Goal: Task Accomplishment & Management: Manage account settings

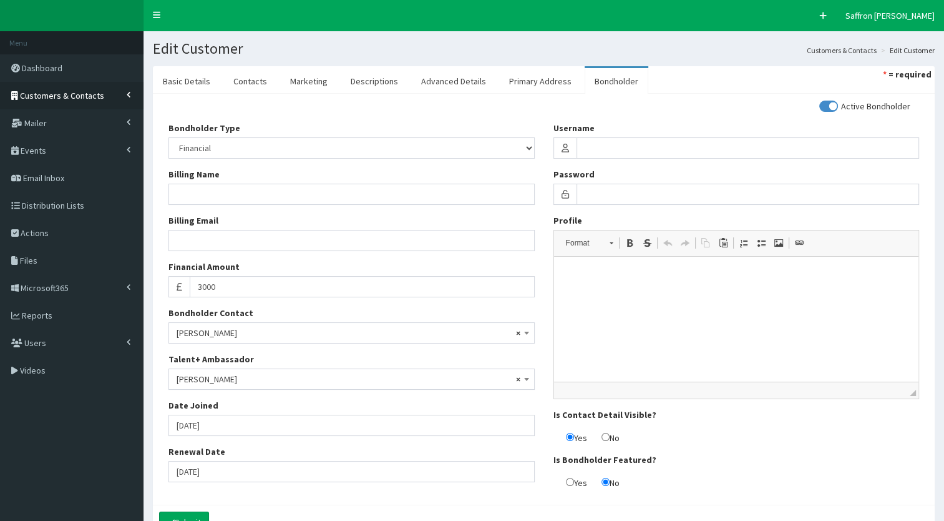
click at [99, 96] on link "Customers & Contacts" at bounding box center [72, 95] width 144 height 27
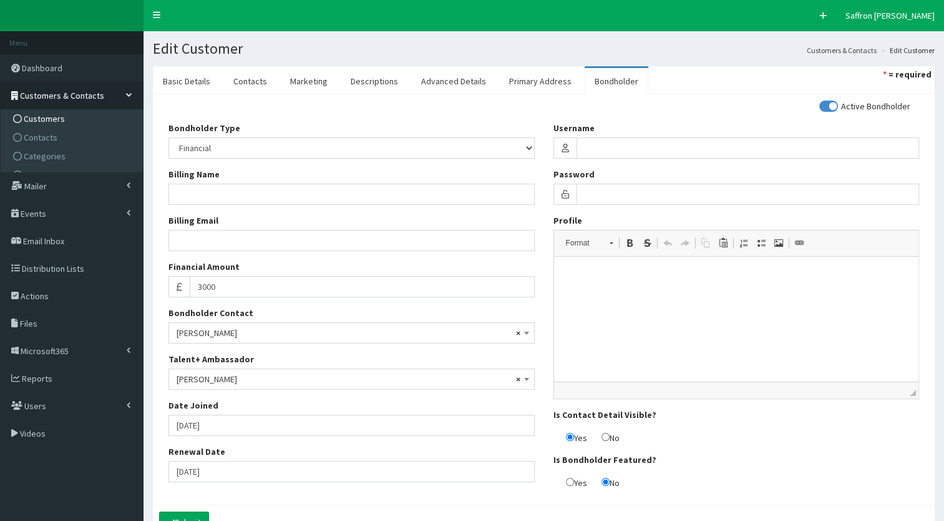
click at [42, 124] on link "Customers" at bounding box center [73, 118] width 139 height 19
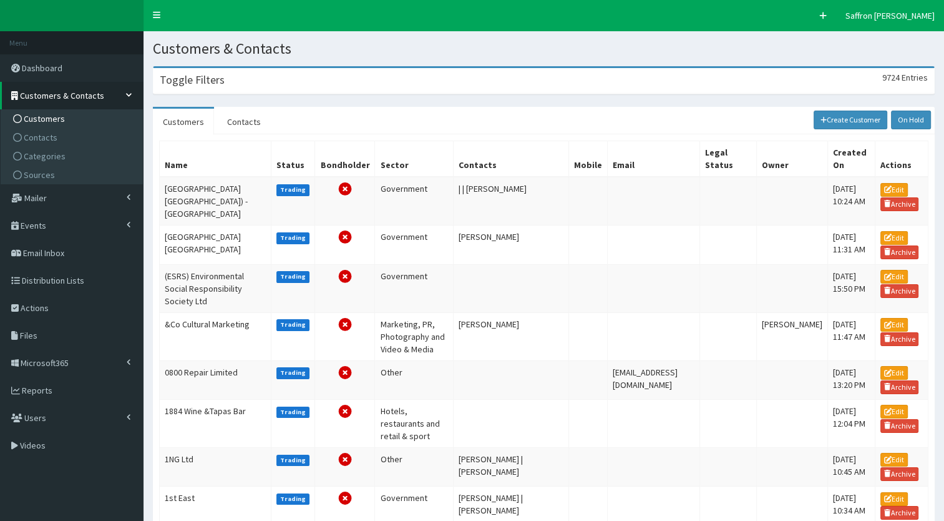
click at [278, 81] on div "Toggle Filters 9724 Entries" at bounding box center [544, 81] width 781 height 26
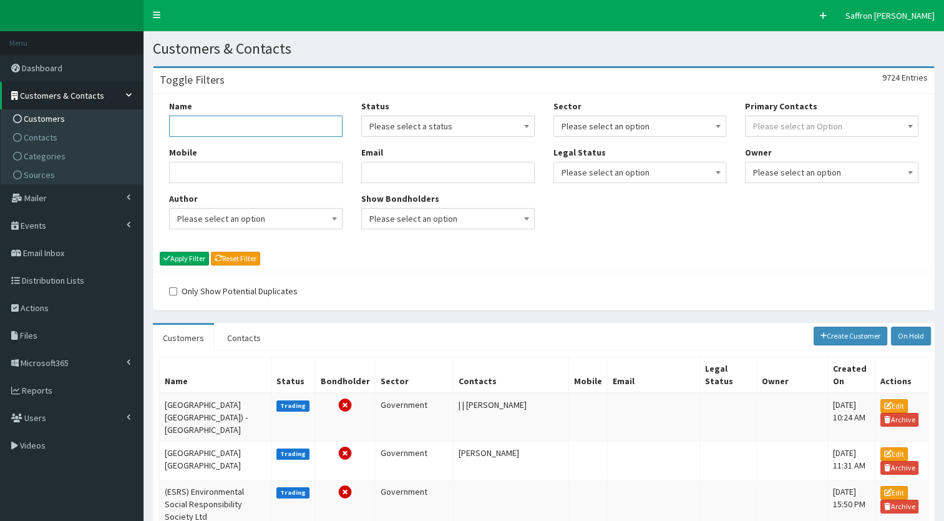
click at [270, 118] on input "Name" at bounding box center [256, 125] width 174 height 21
type input "healing"
click at [160, 252] on button "Apply Filter" at bounding box center [184, 259] width 49 height 14
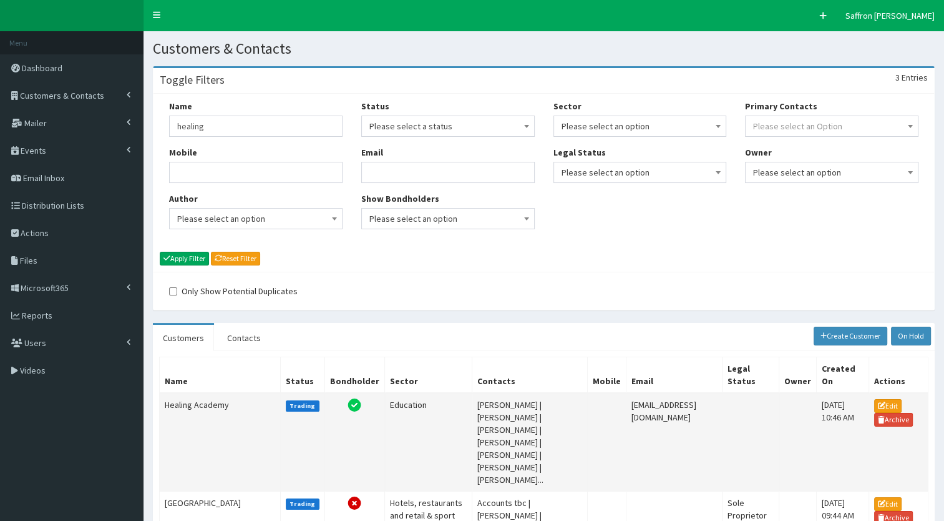
click at [200, 414] on td "Healing Academy" at bounding box center [220, 442] width 121 height 99
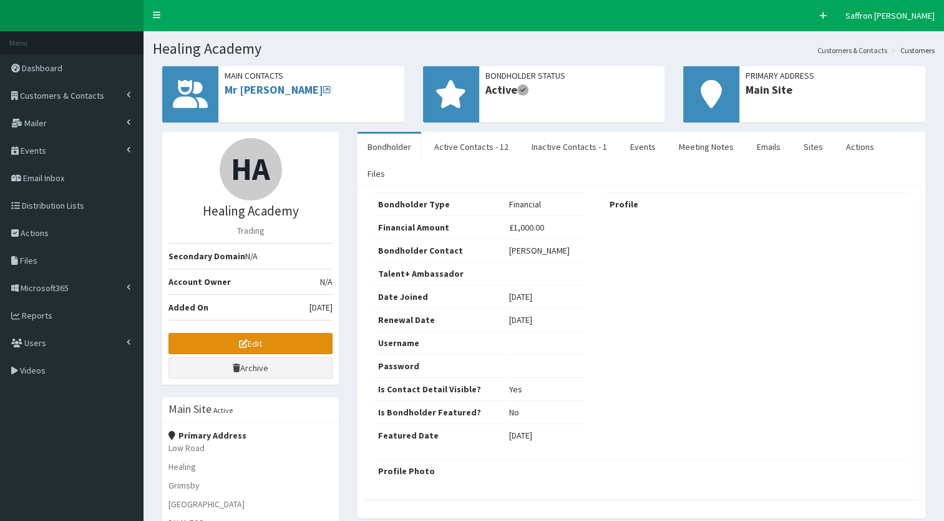
click at [267, 336] on link "Edit" at bounding box center [251, 343] width 164 height 21
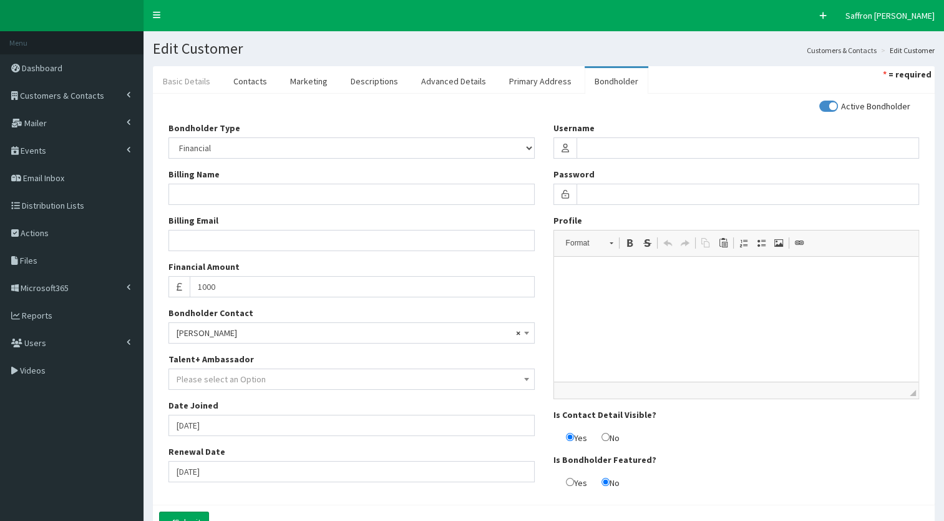
click at [209, 83] on link "Basic Details" at bounding box center [186, 81] width 67 height 26
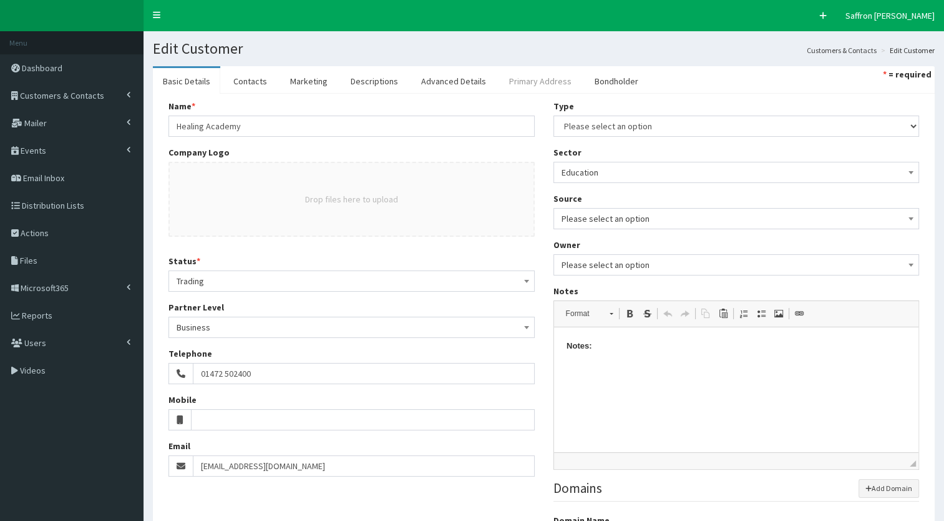
click at [537, 76] on link "Primary Address" at bounding box center [540, 81] width 82 height 26
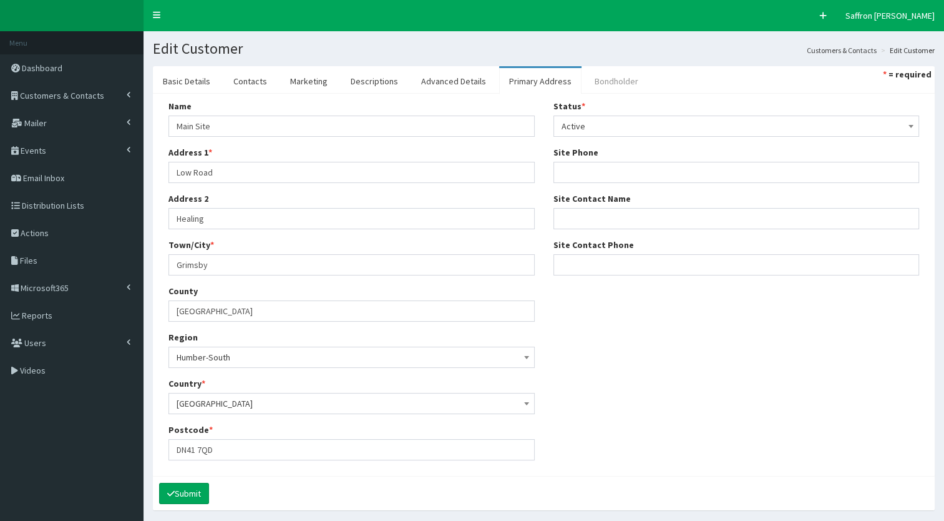
click at [604, 79] on link "Bondholder" at bounding box center [617, 81] width 64 height 26
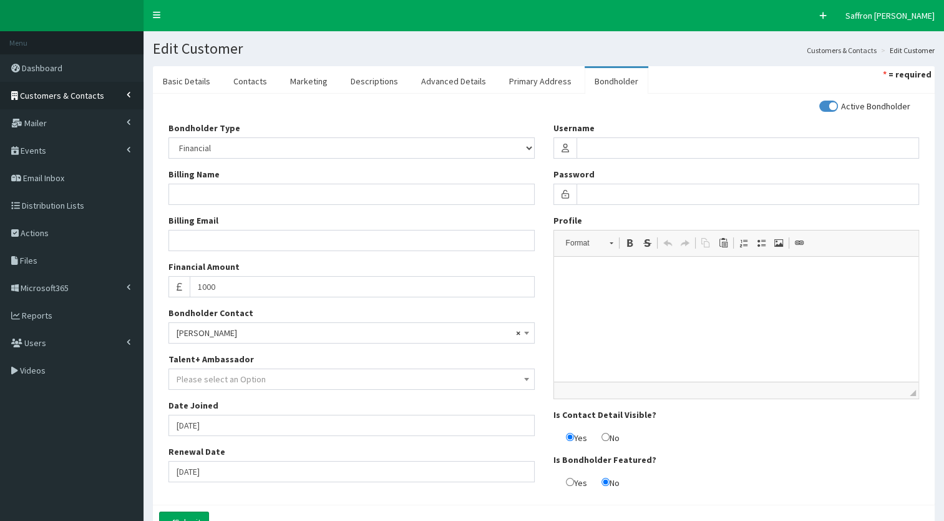
click at [90, 94] on span "Customers & Contacts" at bounding box center [62, 95] width 84 height 11
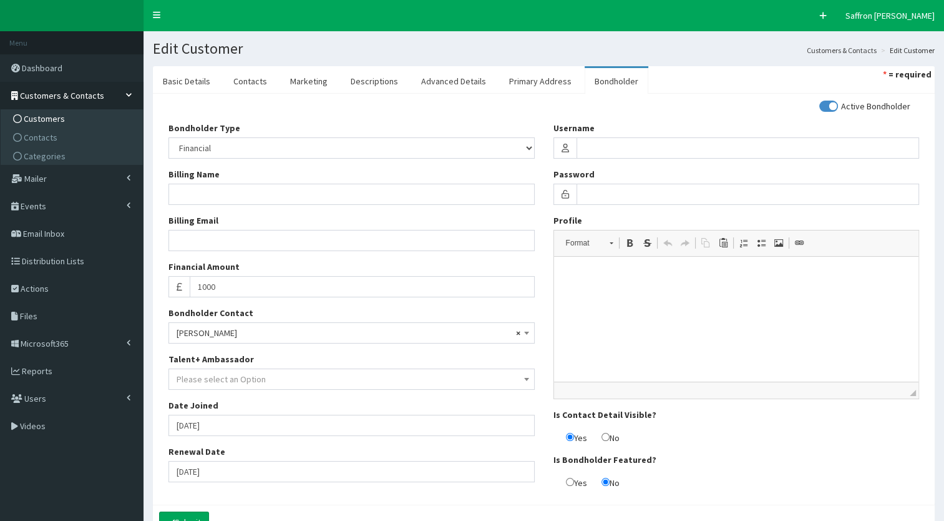
click at [47, 115] on span "Customers" at bounding box center [44, 118] width 41 height 11
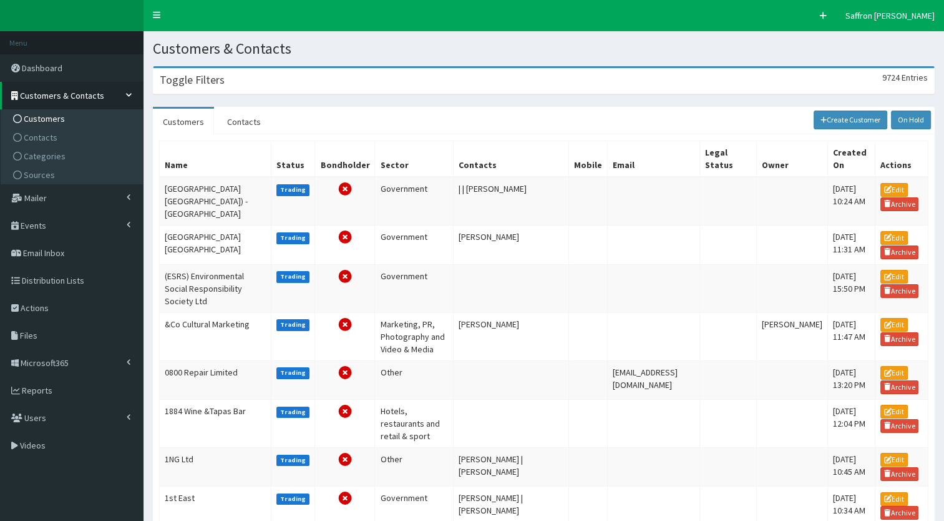
click at [268, 78] on div "Toggle Filters 9724 Entries" at bounding box center [544, 81] width 781 height 26
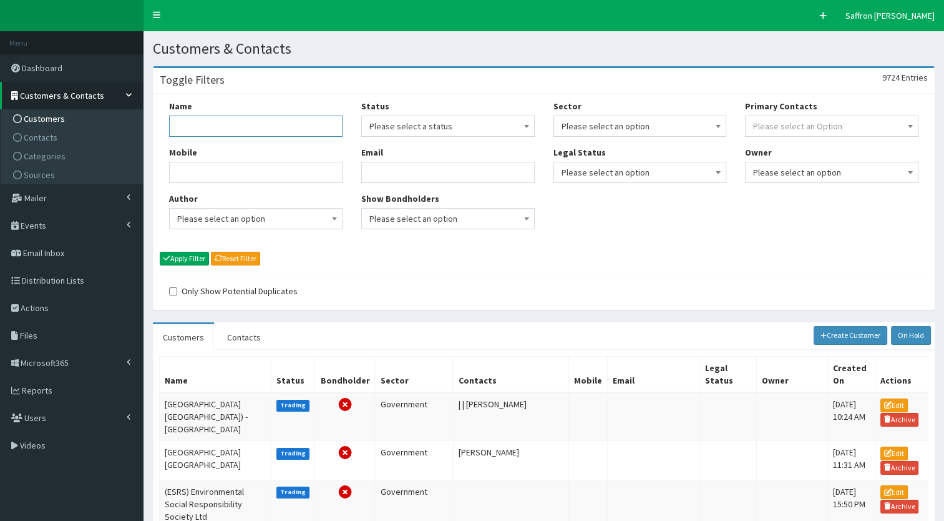
click at [263, 132] on input "Name" at bounding box center [256, 125] width 174 height 21
type input "heta"
click at [160, 252] on button "Apply Filter" at bounding box center [184, 259] width 49 height 14
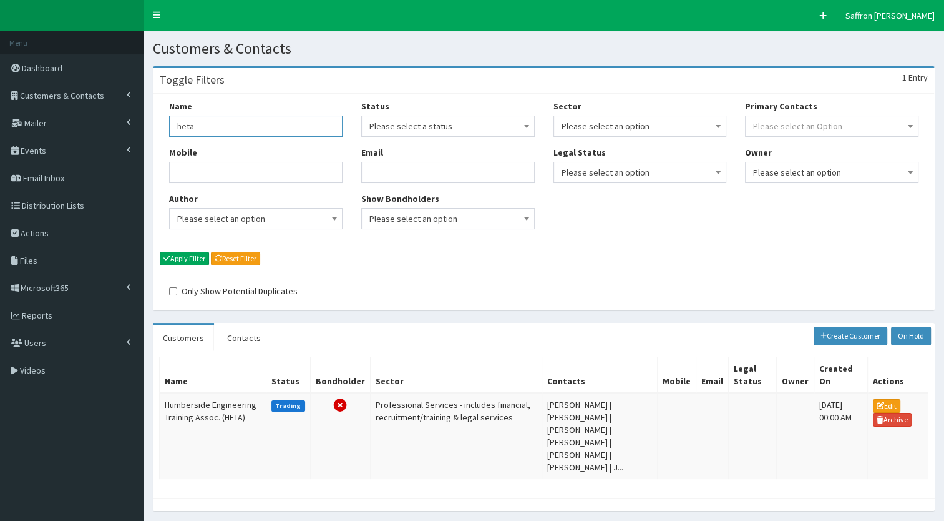
drag, startPoint x: 205, startPoint y: 124, endPoint x: 166, endPoint y: 119, distance: 38.9
click at [166, 119] on div "Name [PERSON_NAME] Mobile Author Please select an option Developer [PERSON_NAME…" at bounding box center [256, 169] width 192 height 139
type input "seagrown"
click at [160, 252] on button "Apply Filter" at bounding box center [184, 259] width 49 height 14
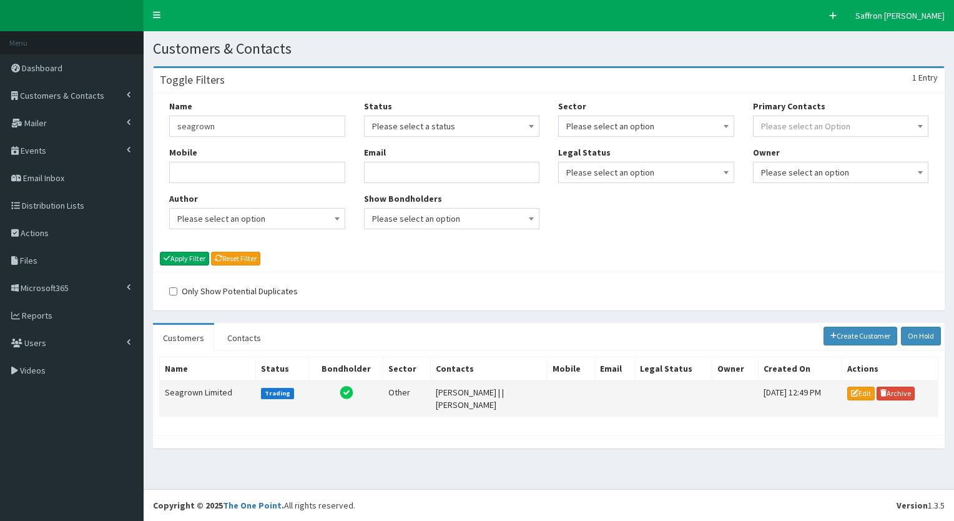
click at [212, 390] on td "Seagrown Limited" at bounding box center [208, 398] width 96 height 36
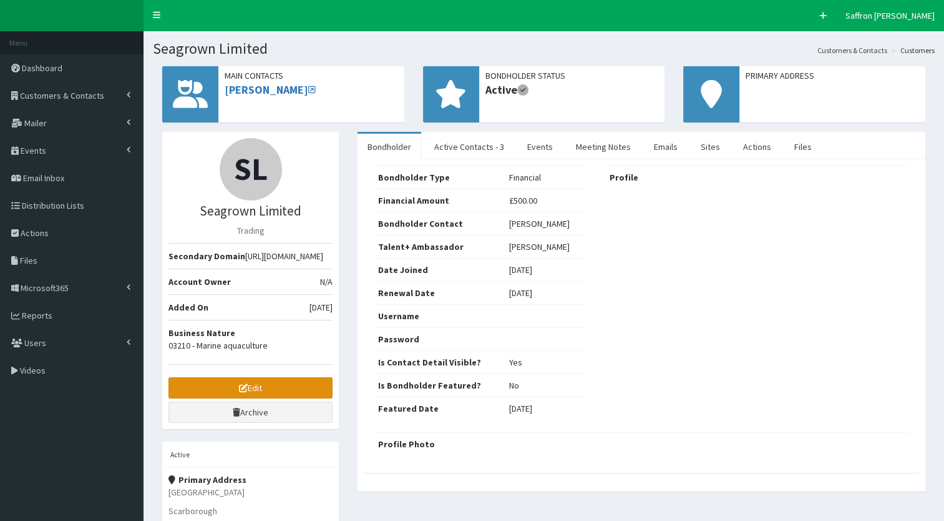
click at [239, 392] on icon at bounding box center [243, 387] width 9 height 9
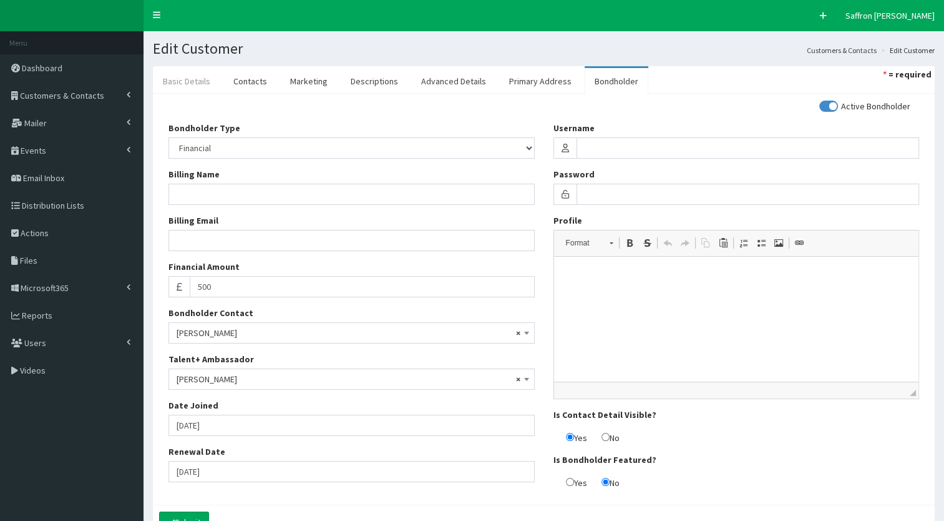
click at [194, 76] on link "Basic Details" at bounding box center [186, 81] width 67 height 26
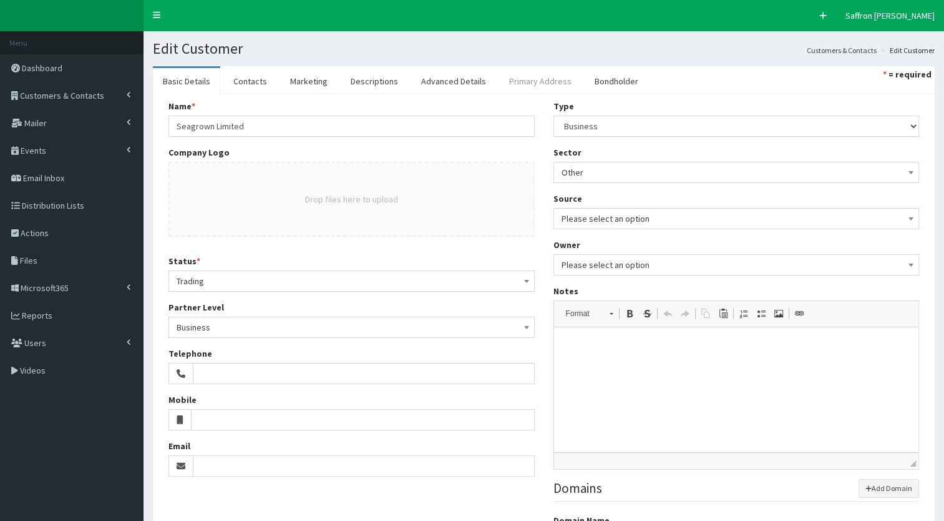
click at [517, 73] on link "Primary Address" at bounding box center [540, 81] width 82 height 26
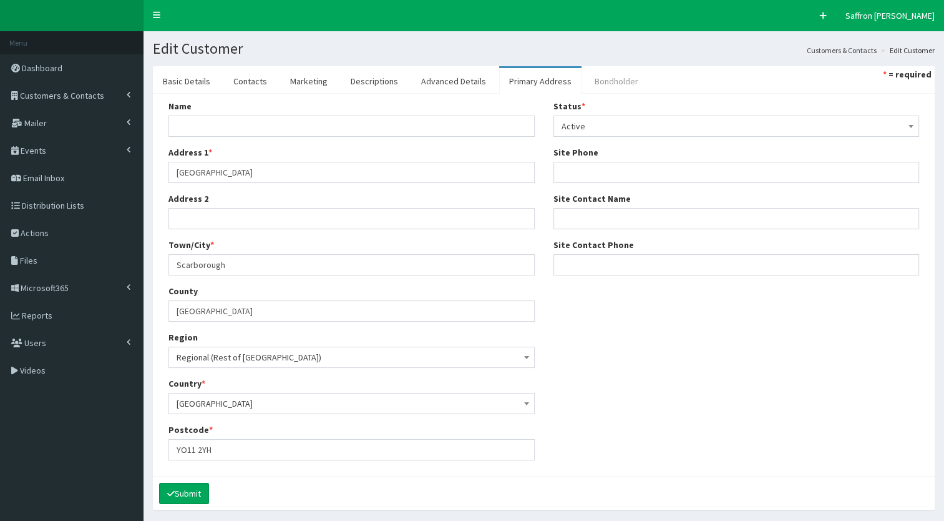
click at [604, 79] on link "Bondholder" at bounding box center [617, 81] width 64 height 26
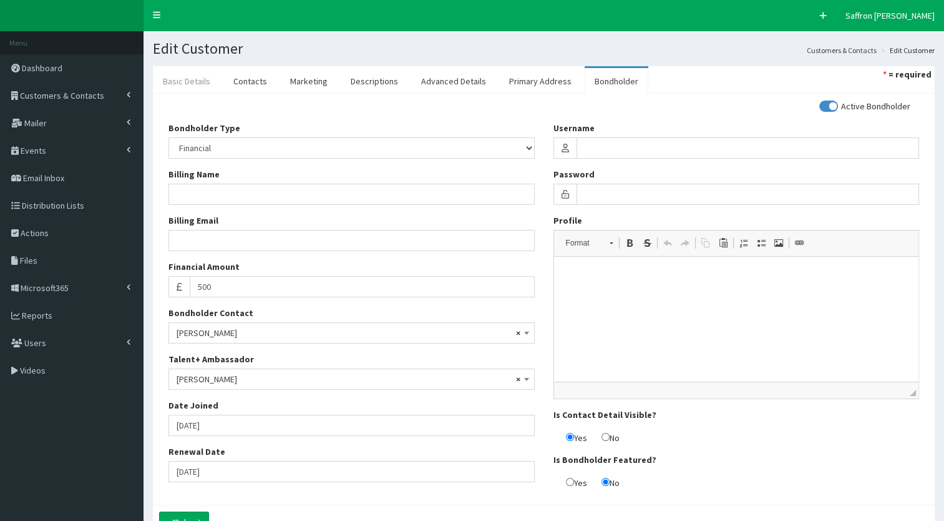
click at [182, 84] on link "Basic Details" at bounding box center [186, 81] width 67 height 26
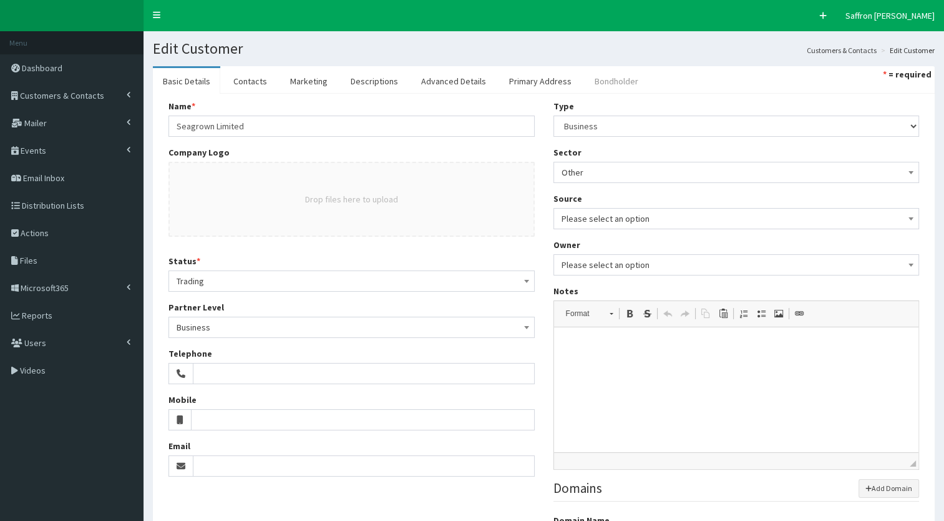
click at [614, 84] on link "Bondholder" at bounding box center [617, 81] width 64 height 26
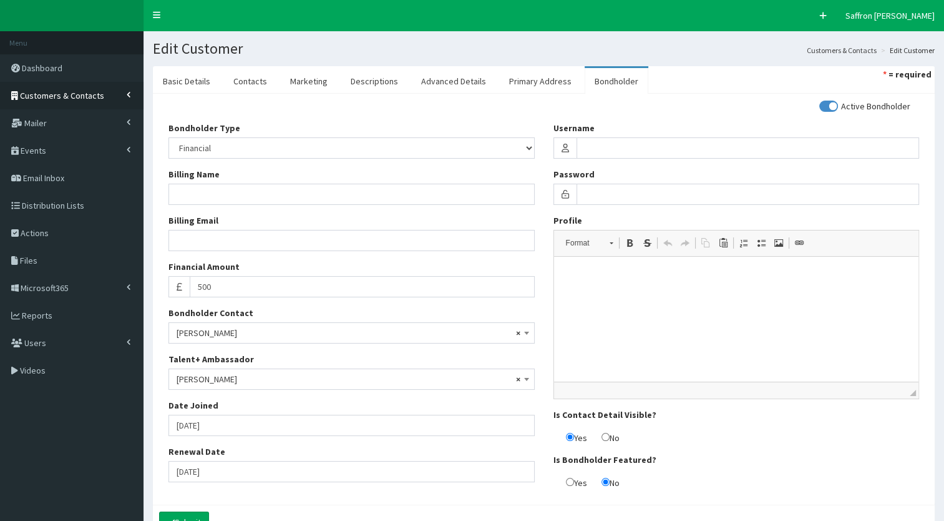
click at [104, 95] on link "Customers & Contacts" at bounding box center [72, 95] width 144 height 27
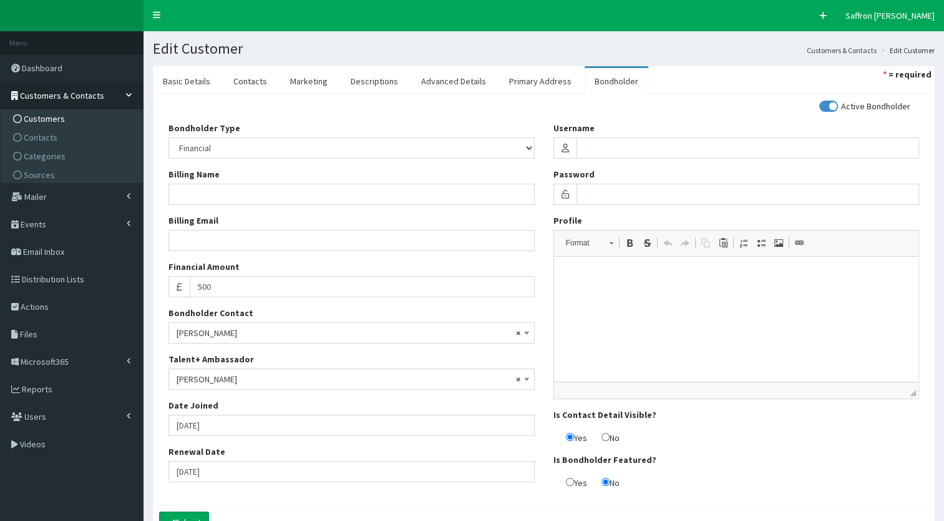
click at [56, 116] on span "Customers" at bounding box center [44, 118] width 41 height 11
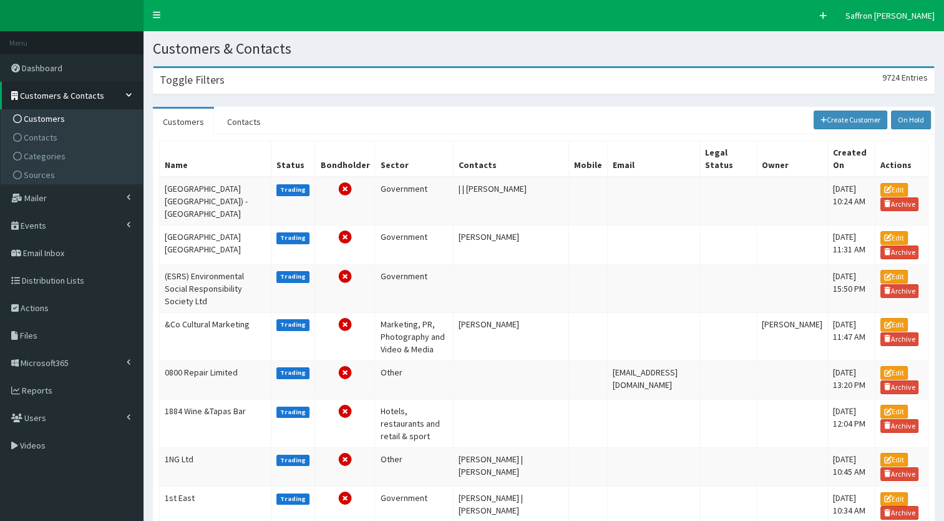
click at [255, 84] on div "Toggle Filters 9724 Entries" at bounding box center [544, 81] width 781 height 26
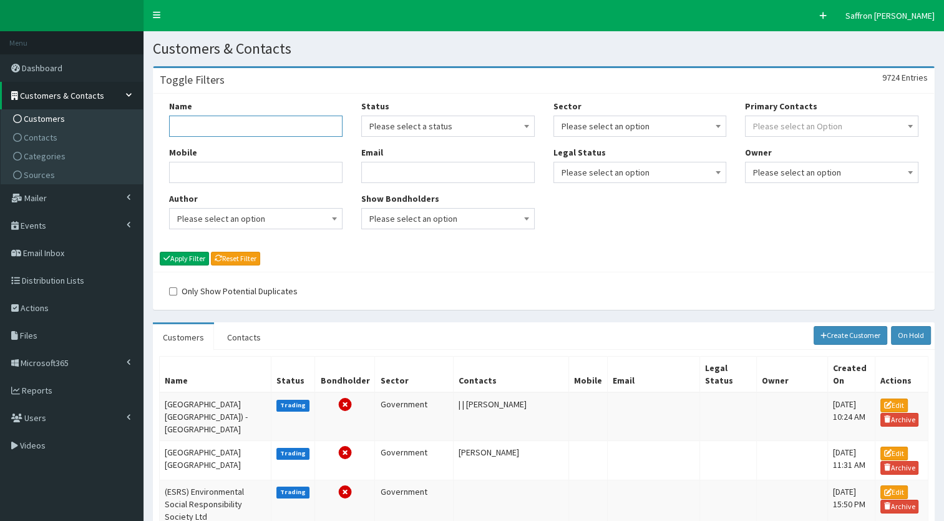
click at [245, 118] on input "Name" at bounding box center [256, 125] width 174 height 21
type input "u"
type input "run"
click at [160, 252] on button "Apply Filter" at bounding box center [184, 259] width 49 height 14
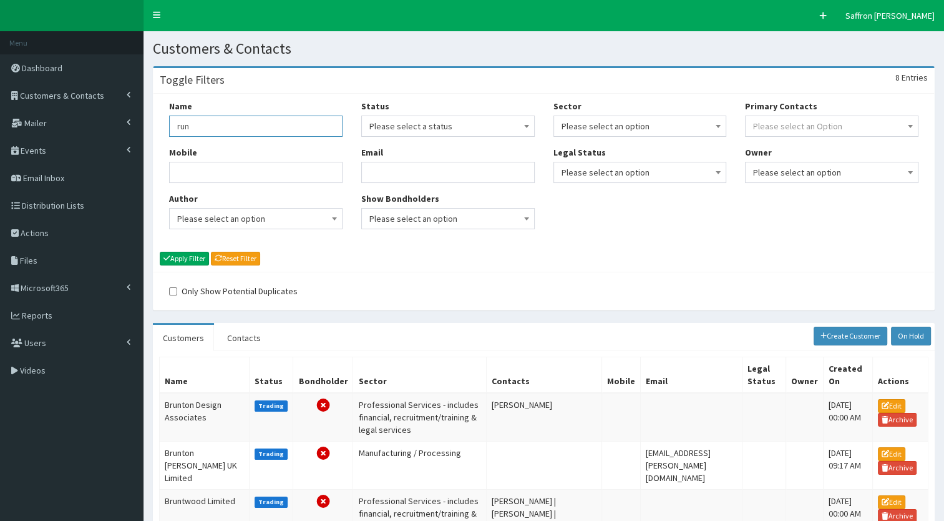
click at [245, 127] on input "run" at bounding box center [256, 125] width 174 height 21
type input "run with it"
click at [160, 252] on button "Apply Filter" at bounding box center [184, 259] width 49 height 14
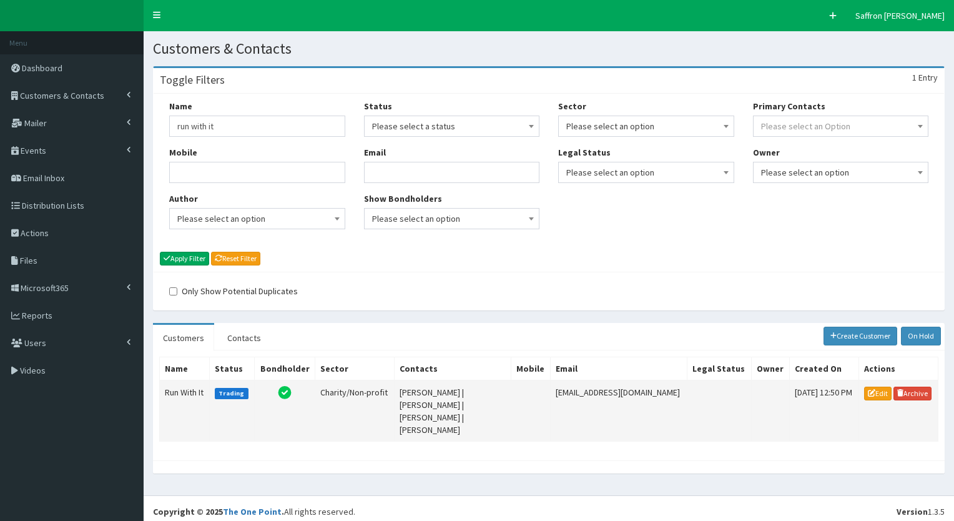
click at [195, 391] on td "Run With It" at bounding box center [185, 410] width 50 height 61
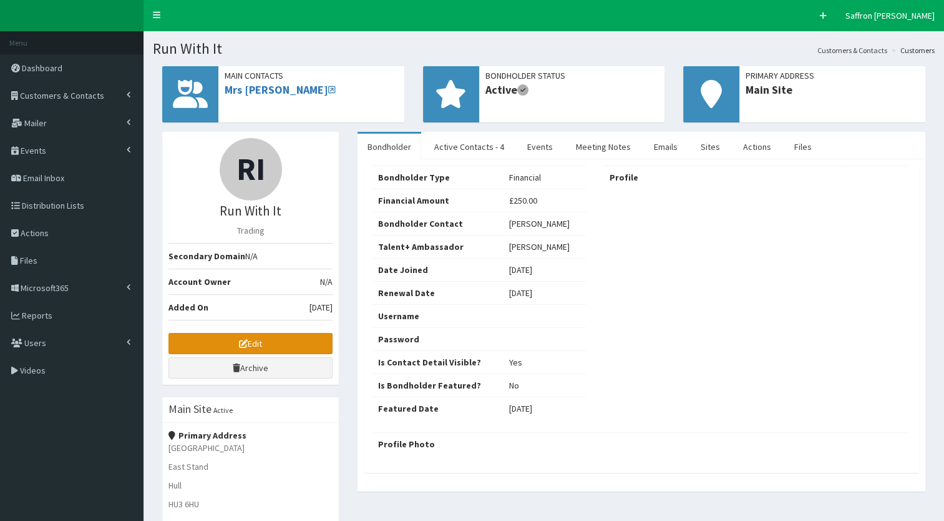
click at [252, 335] on link "Edit" at bounding box center [251, 343] width 164 height 21
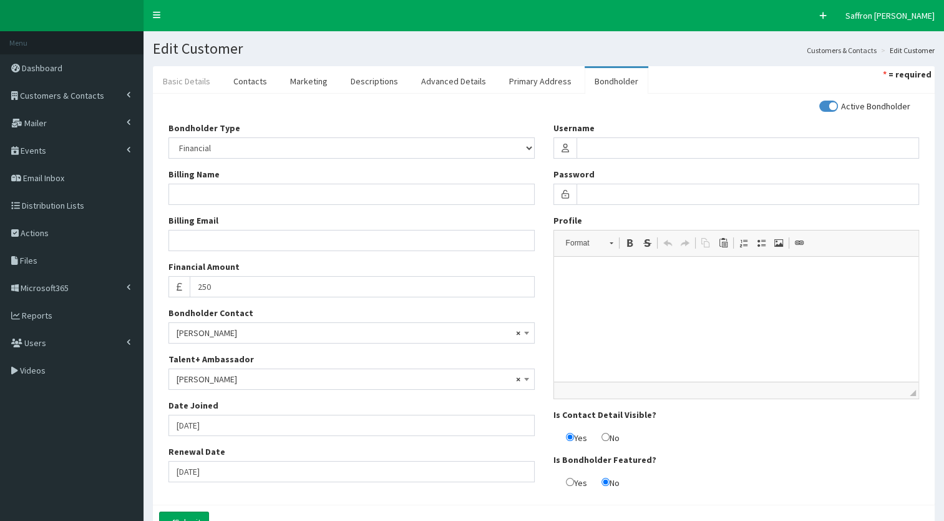
click at [199, 79] on link "Basic Details" at bounding box center [186, 81] width 67 height 26
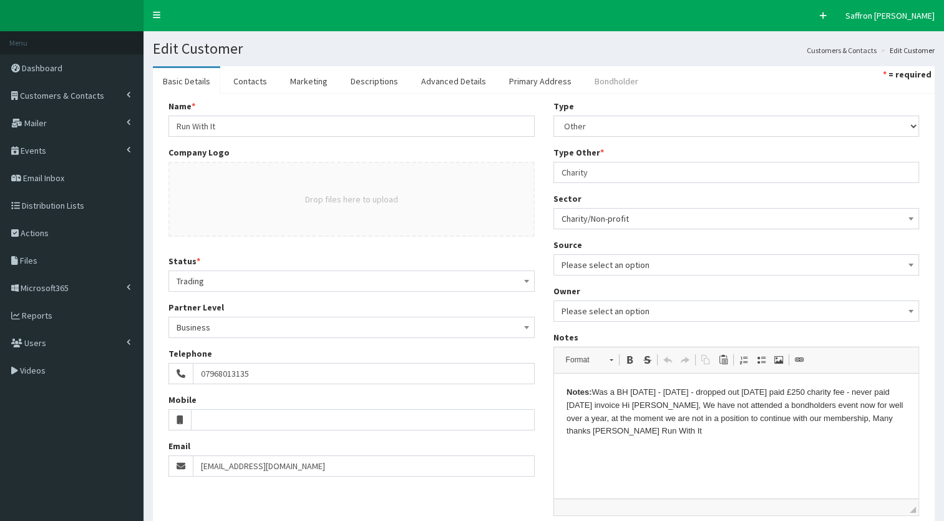
click at [585, 92] on link "Bondholder" at bounding box center [617, 81] width 64 height 26
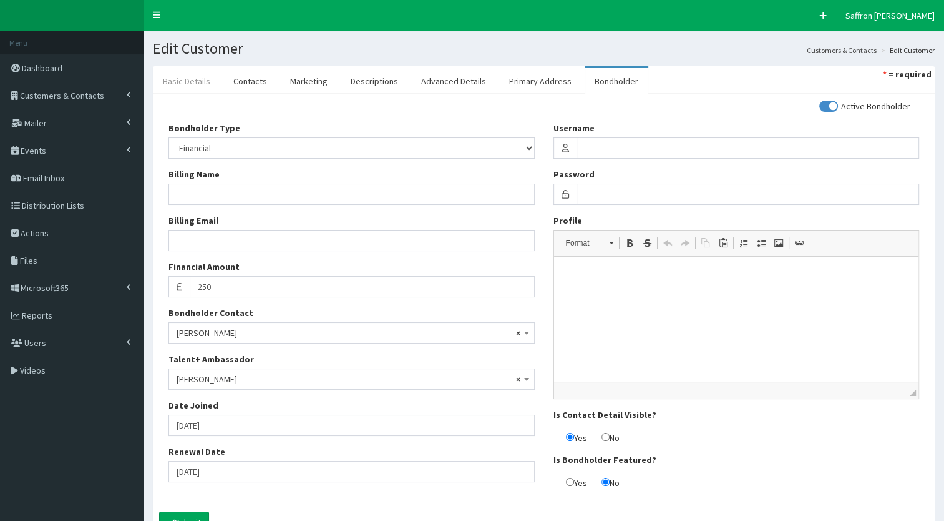
click at [202, 77] on link "Basic Details" at bounding box center [186, 81] width 67 height 26
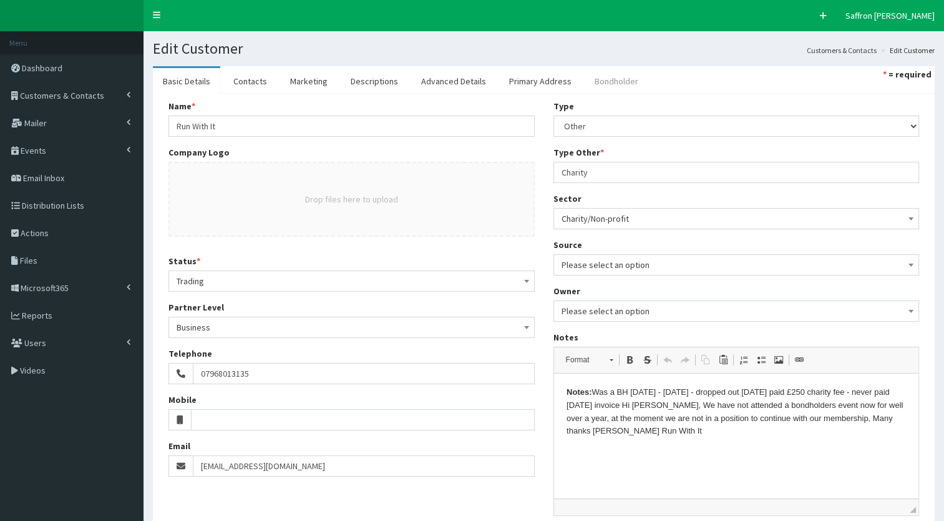
click at [600, 70] on link "Bondholder" at bounding box center [617, 81] width 64 height 26
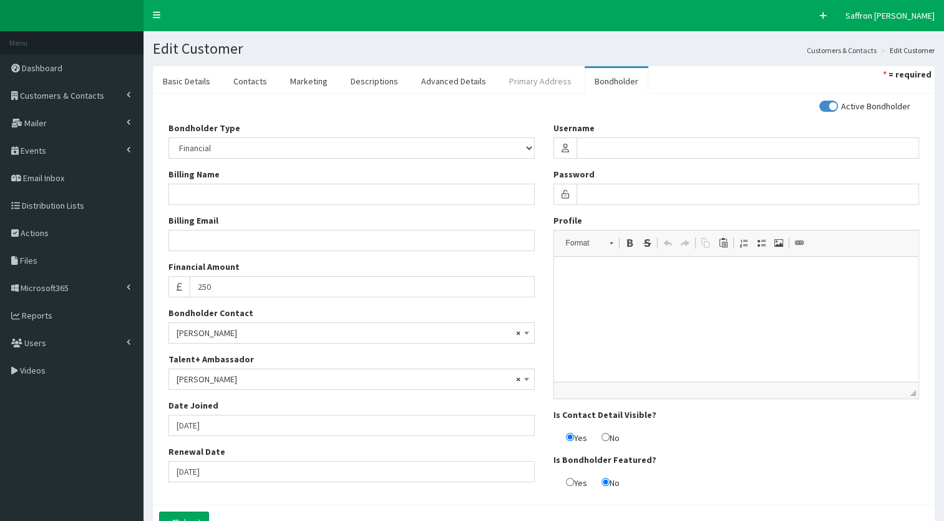
click at [516, 81] on link "Primary Address" at bounding box center [540, 81] width 82 height 26
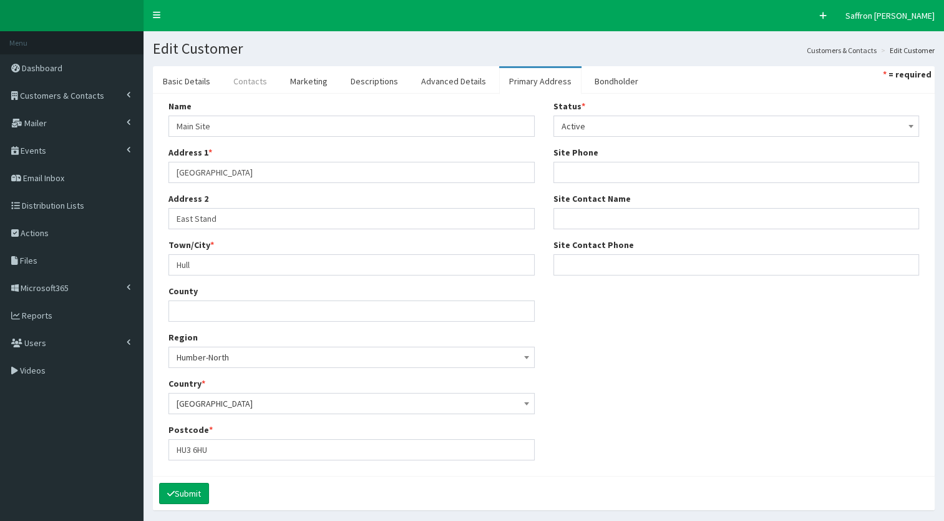
click at [255, 79] on link "Contacts" at bounding box center [250, 81] width 54 height 26
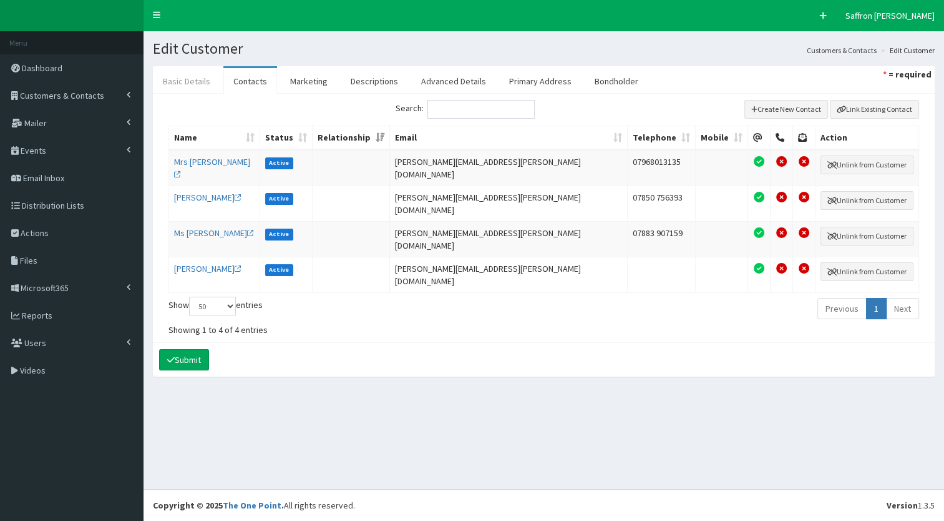
click at [188, 76] on link "Basic Details" at bounding box center [186, 81] width 67 height 26
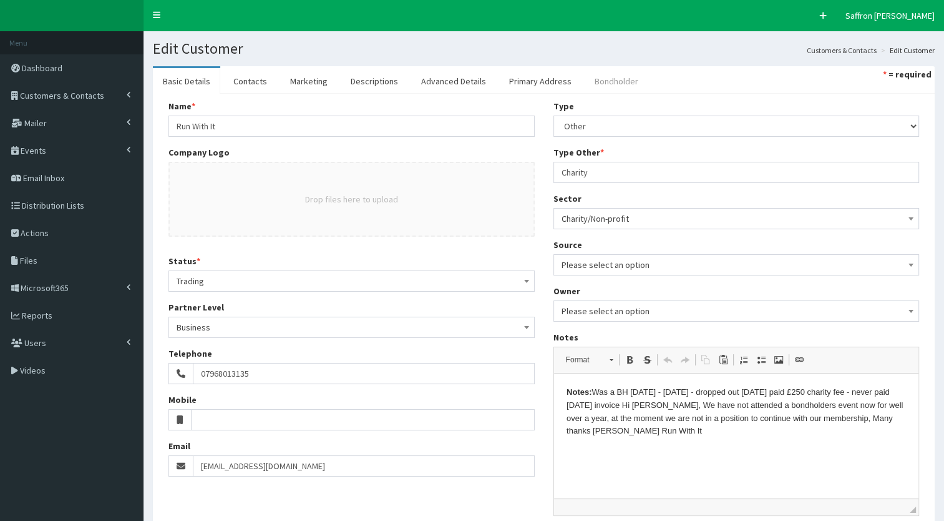
click at [608, 72] on link "Bondholder" at bounding box center [617, 81] width 64 height 26
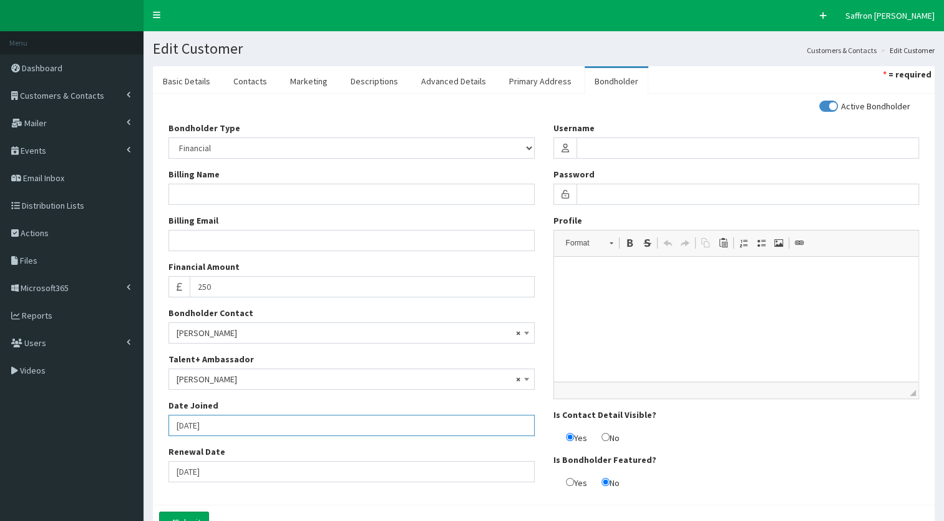
click at [250, 421] on input "[DATE]" at bounding box center [352, 424] width 366 height 21
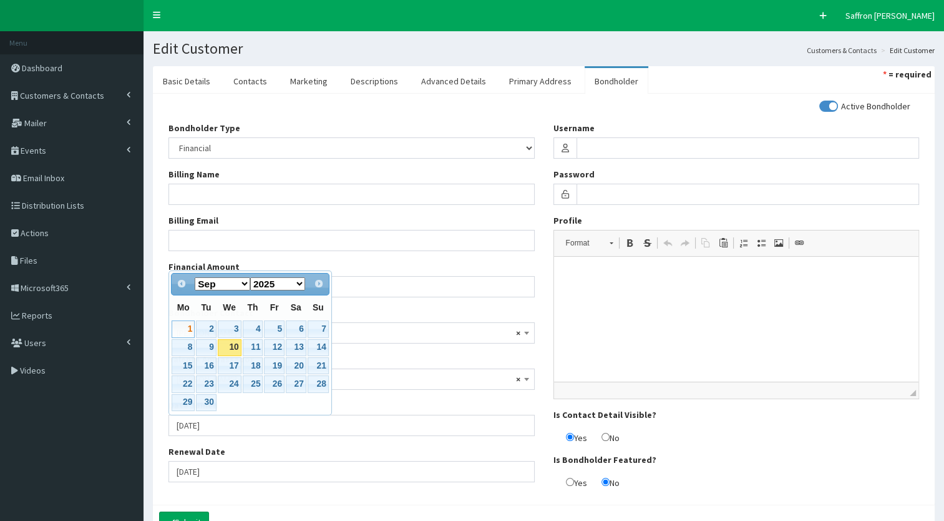
click at [315, 499] on div "Name * Run With It Company Logo Drop files here to upload Status * Please selec…" at bounding box center [544, 299] width 782 height 411
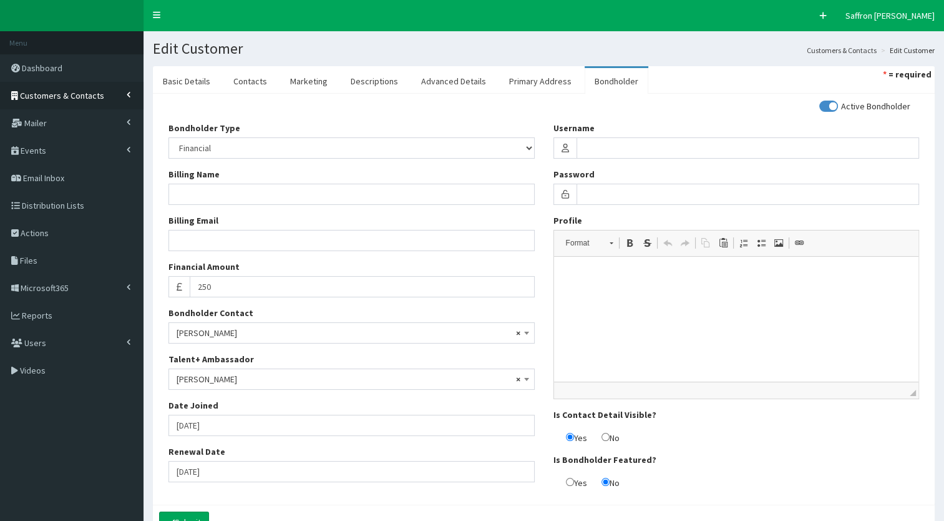
click at [80, 105] on link "Customers & Contacts" at bounding box center [72, 95] width 144 height 27
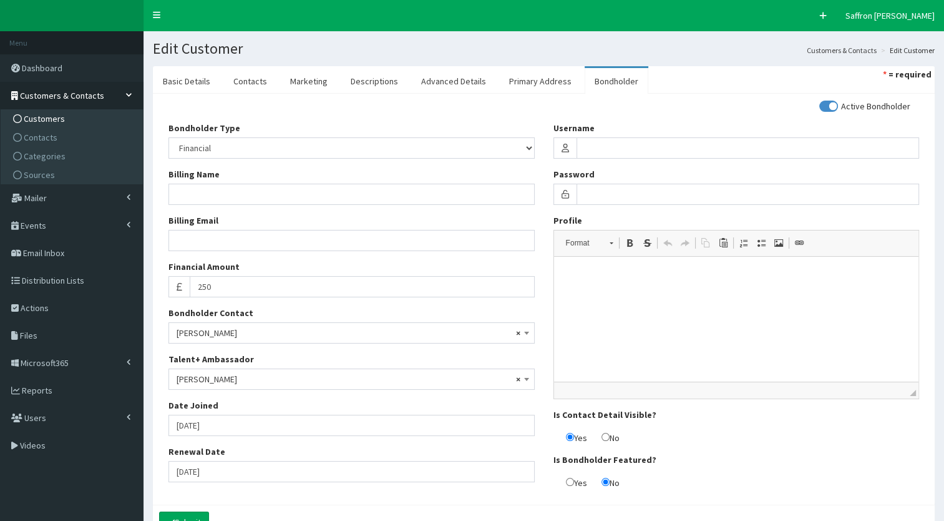
click at [49, 114] on span "Customers" at bounding box center [44, 118] width 41 height 11
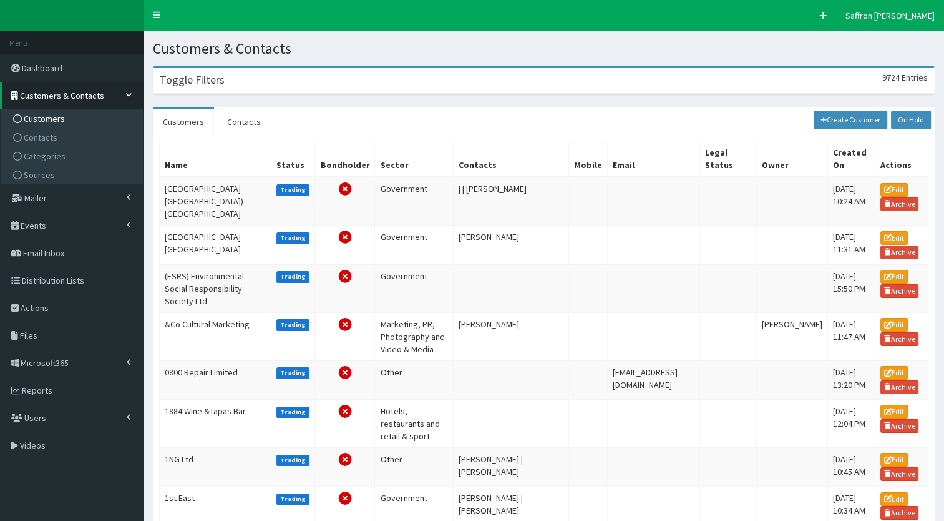
click at [267, 82] on div "Toggle Filters 9724 Entries" at bounding box center [544, 81] width 781 height 26
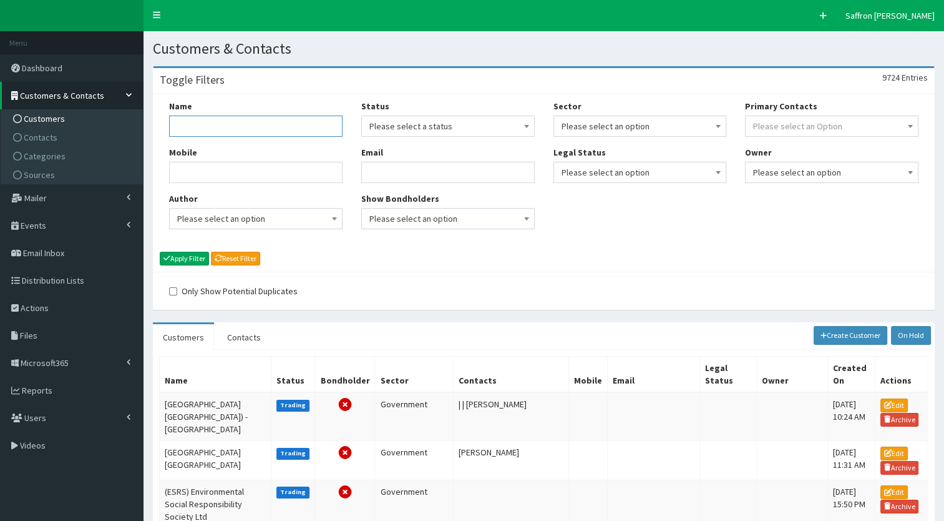
click at [246, 122] on input "Name" at bounding box center [256, 125] width 174 height 21
type input "tigers trust"
click at [160, 252] on button "Apply Filter" at bounding box center [184, 259] width 49 height 14
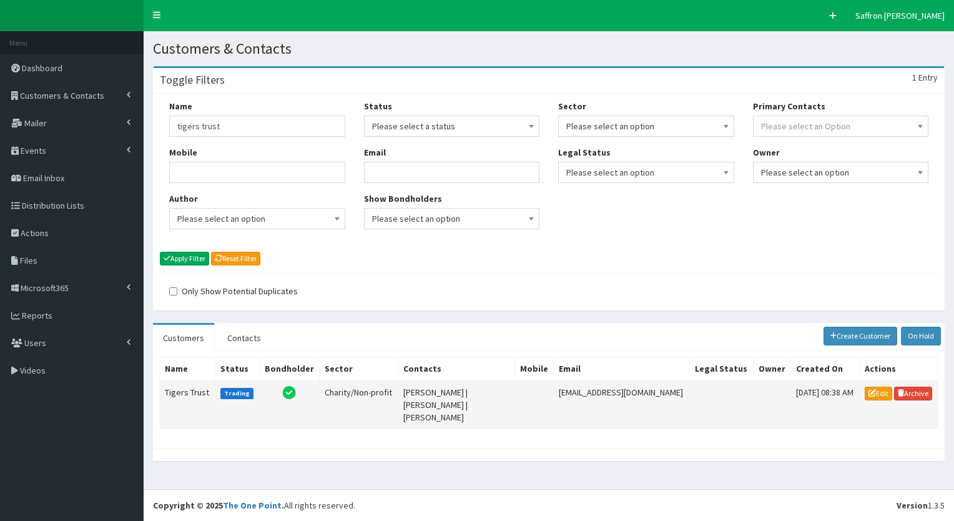
click at [202, 387] on td "Tigers Trust" at bounding box center [188, 404] width 56 height 49
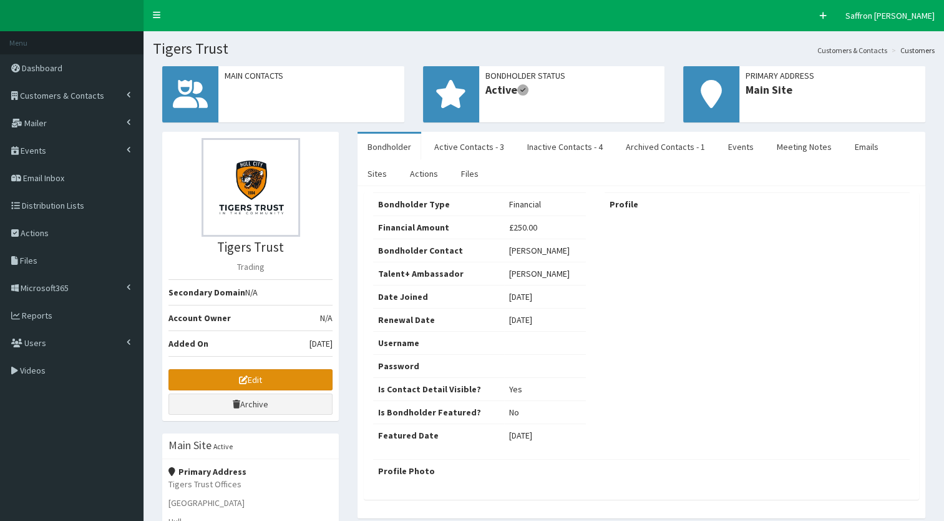
click at [311, 380] on link "Edit" at bounding box center [251, 379] width 164 height 21
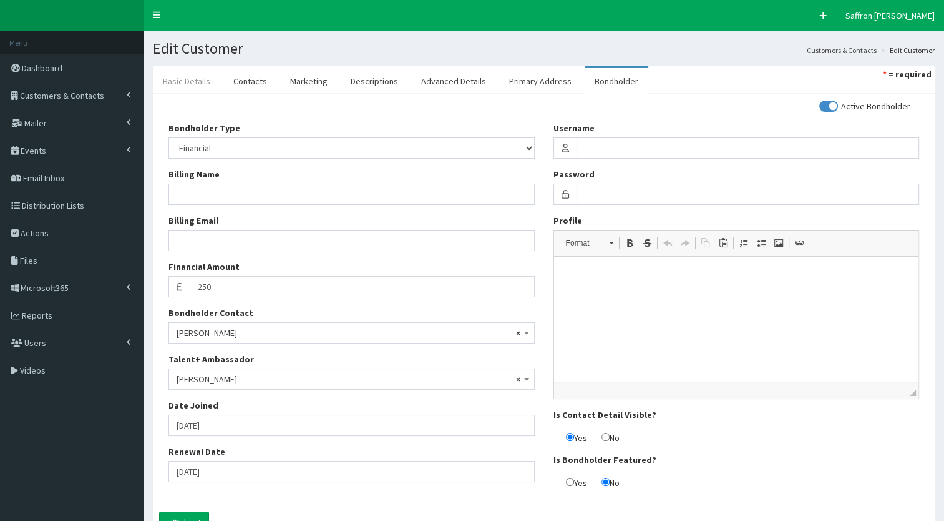
click at [195, 77] on link "Basic Details" at bounding box center [186, 81] width 67 height 26
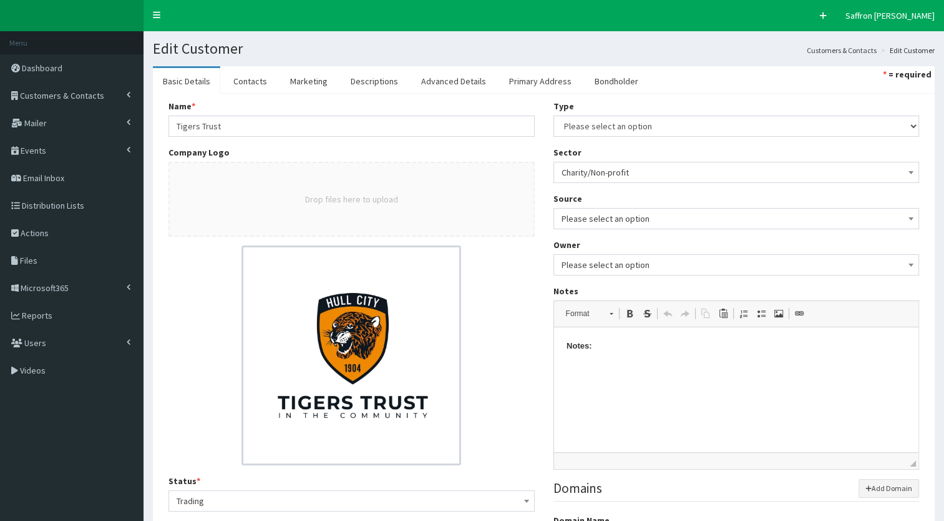
scroll to position [65, 0]
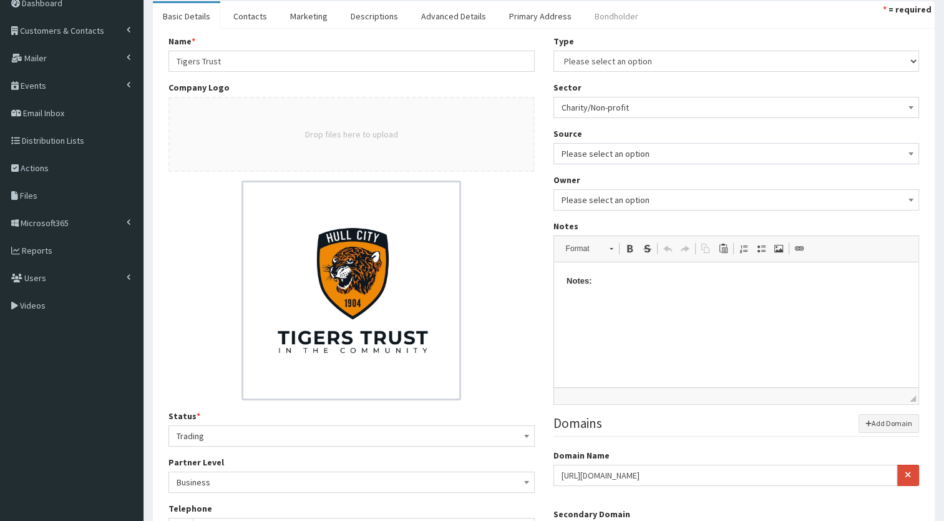
click at [622, 17] on link "Bondholder" at bounding box center [617, 16] width 64 height 26
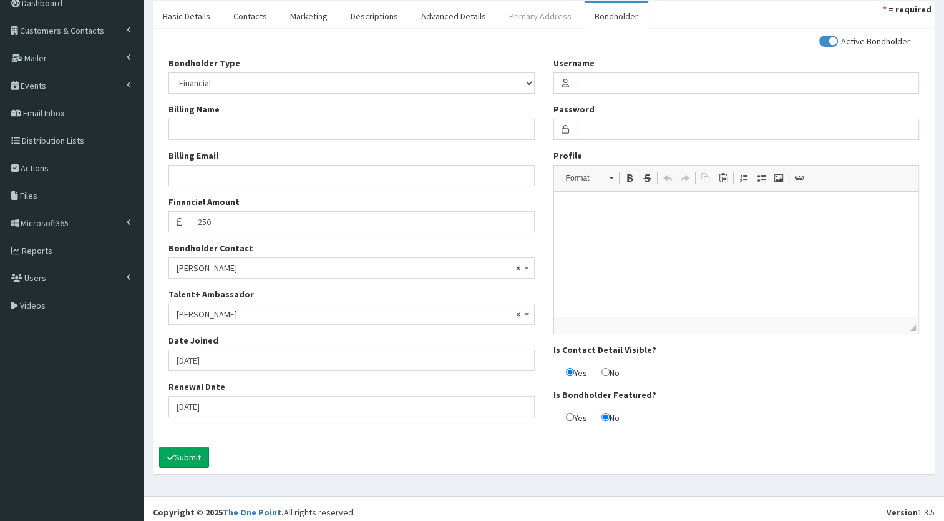
click at [512, 15] on link "Primary Address" at bounding box center [540, 16] width 82 height 26
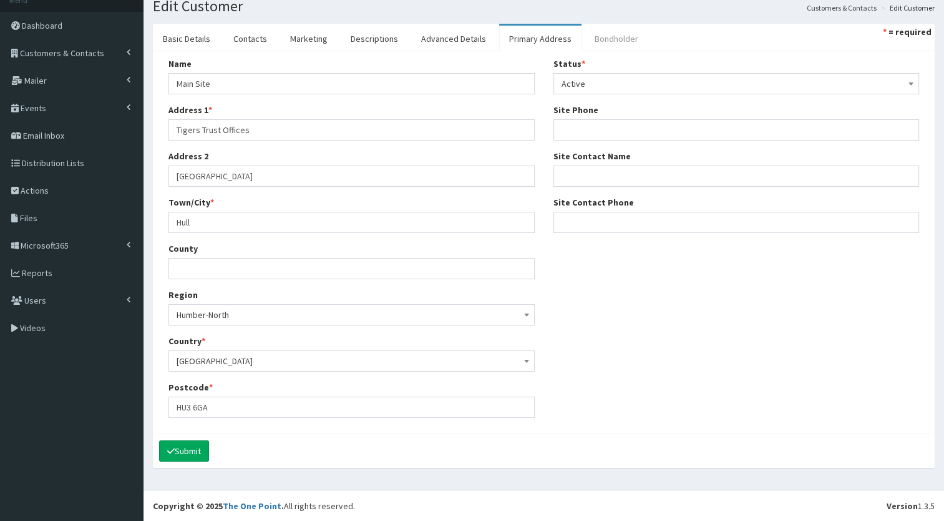
click at [604, 31] on link "Bondholder" at bounding box center [617, 39] width 64 height 26
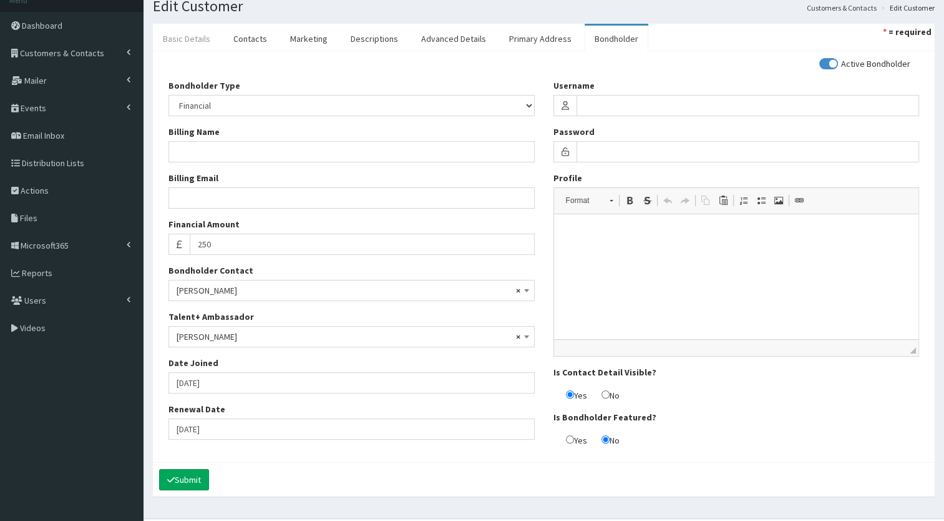
click at [194, 34] on link "Basic Details" at bounding box center [186, 39] width 67 height 26
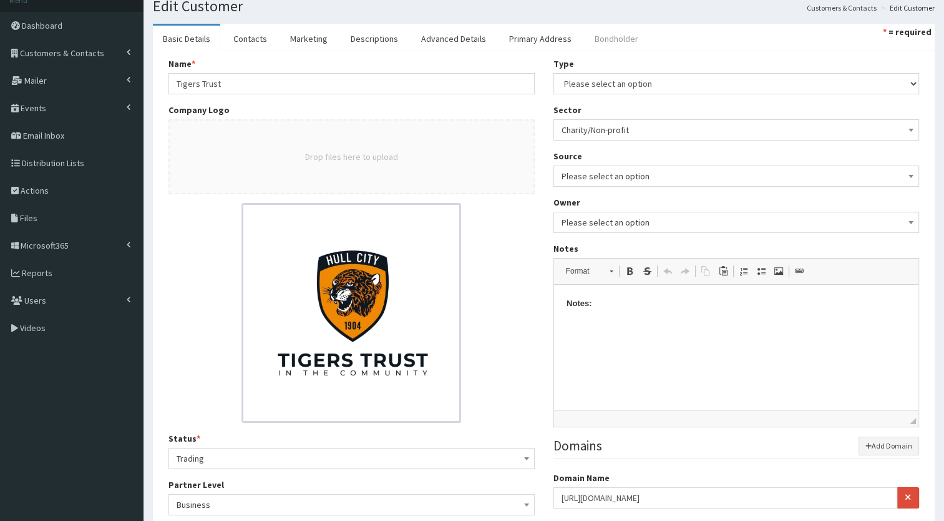
click at [616, 39] on link "Bondholder" at bounding box center [617, 39] width 64 height 26
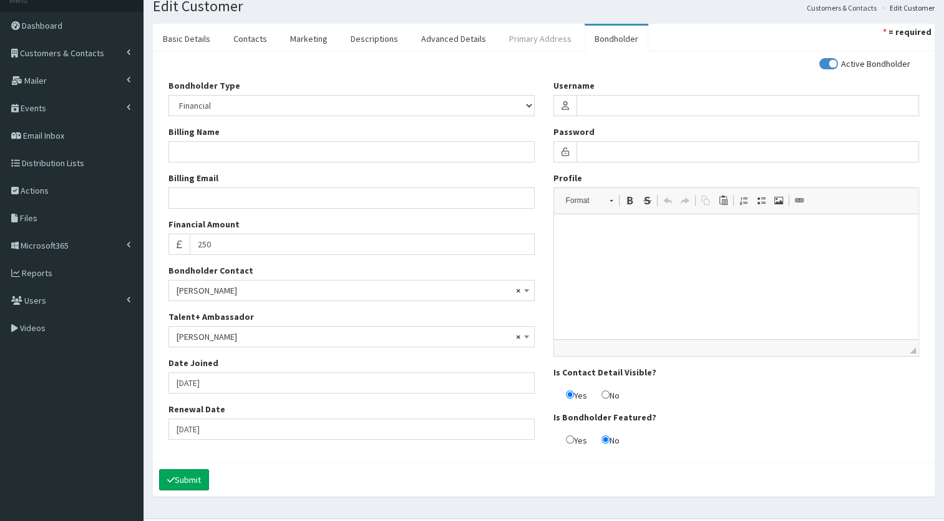
click at [532, 35] on link "Primary Address" at bounding box center [540, 39] width 82 height 26
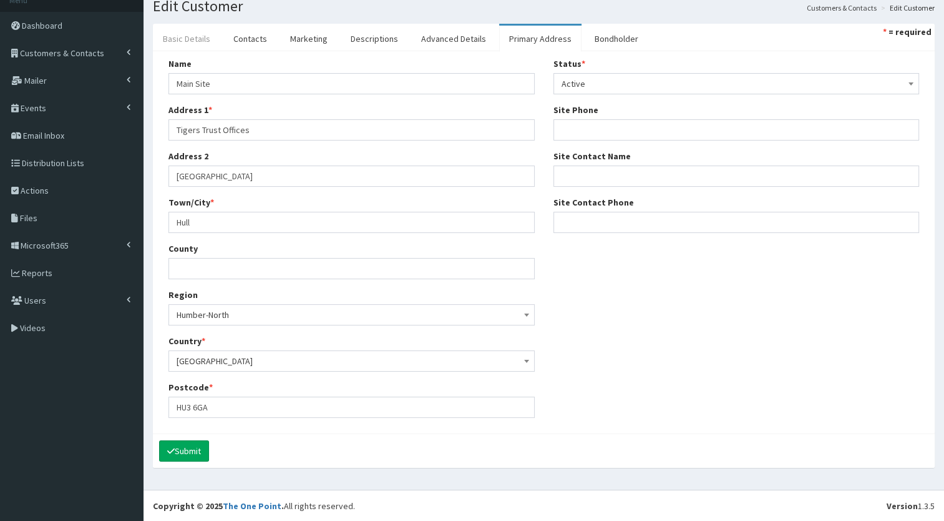
click at [187, 32] on link "Basic Details" at bounding box center [186, 39] width 67 height 26
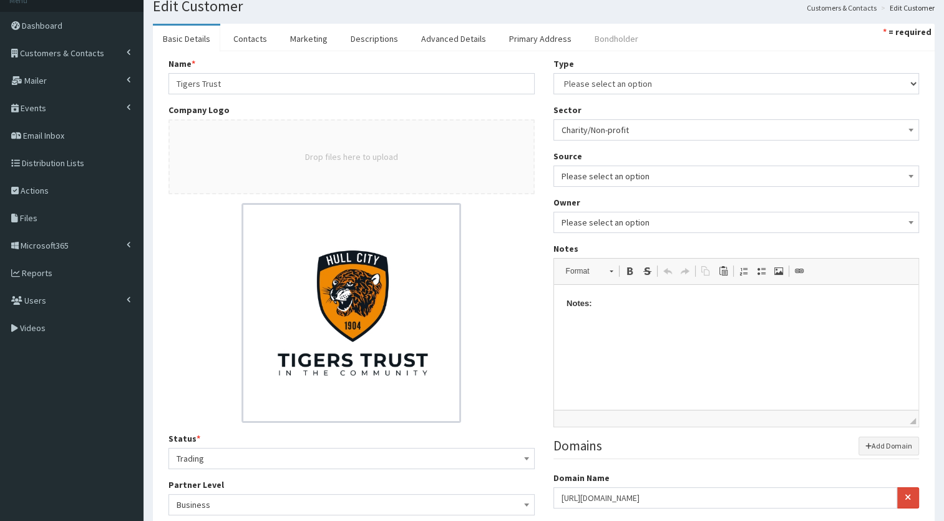
click at [612, 44] on link "Bondholder" at bounding box center [617, 39] width 64 height 26
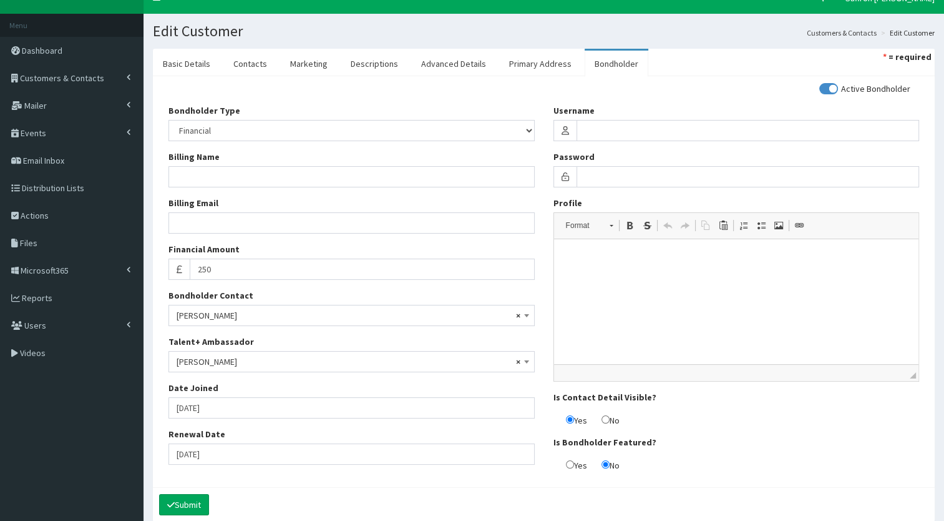
scroll to position [0, 0]
